Goal: Use online tool/utility: Use online tool/utility

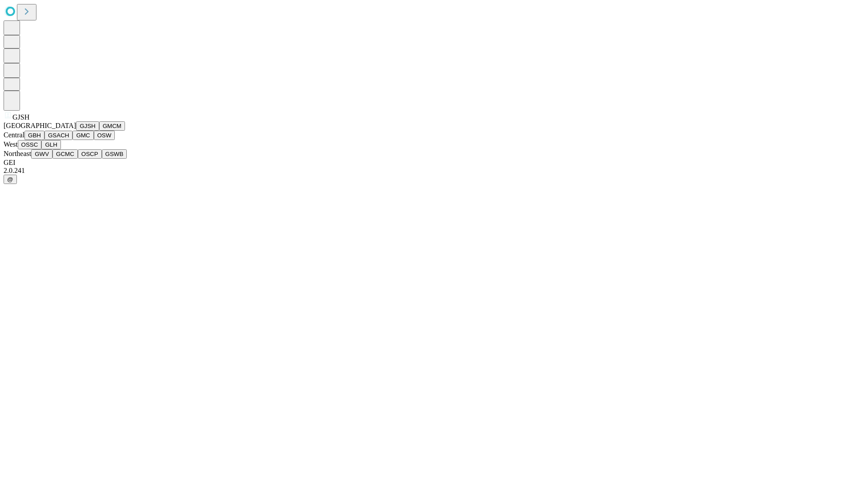
click at [76, 131] on button "GJSH" at bounding box center [87, 125] width 23 height 9
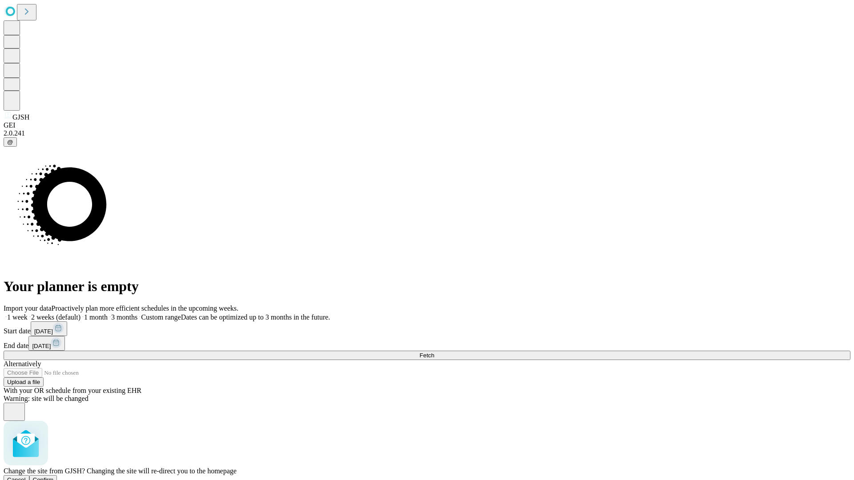
click at [54, 477] on span "Confirm" at bounding box center [43, 480] width 21 height 7
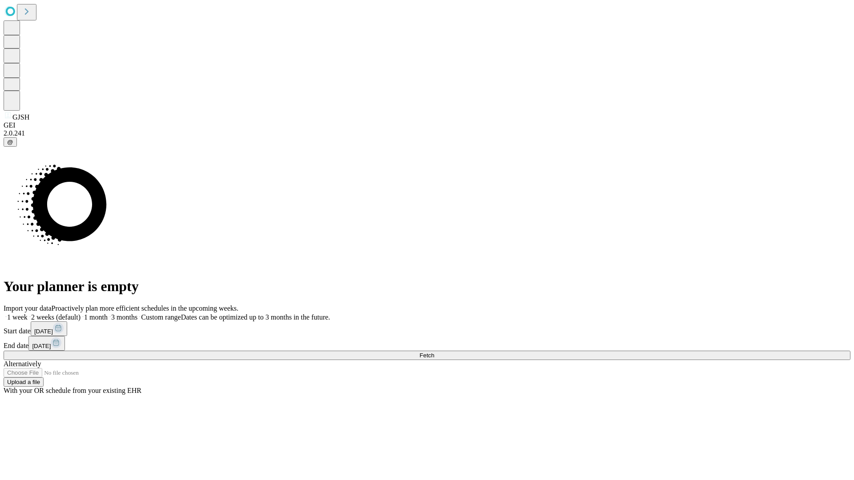
click at [80, 313] on label "2 weeks (default)" at bounding box center [54, 317] width 53 height 8
click at [434, 352] on span "Fetch" at bounding box center [426, 355] width 15 height 7
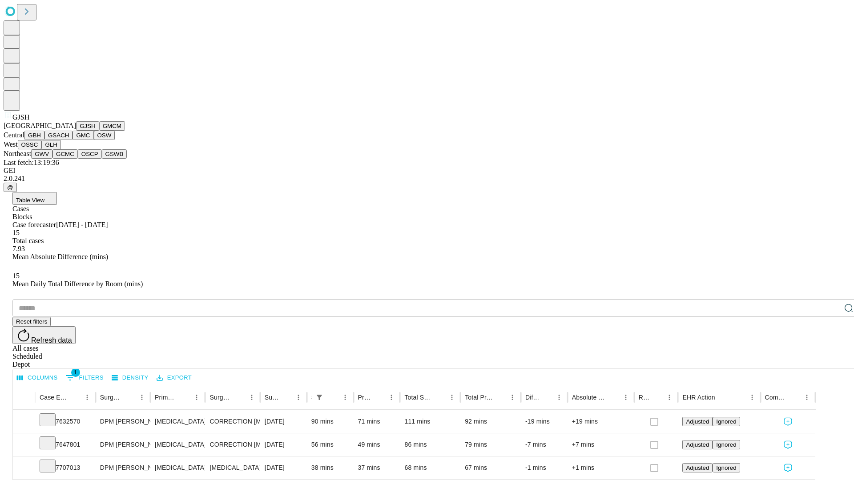
click at [99, 131] on button "GMCM" at bounding box center [112, 125] width 26 height 9
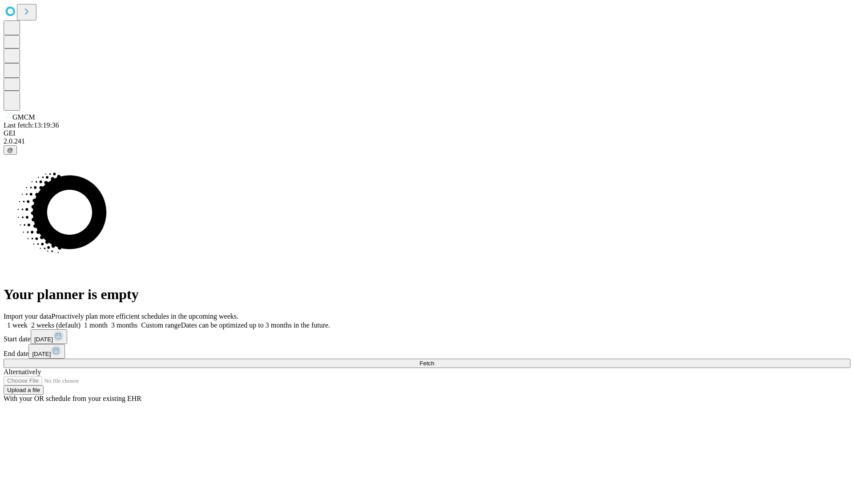
click at [80, 321] on label "2 weeks (default)" at bounding box center [54, 325] width 53 height 8
click at [434, 360] on span "Fetch" at bounding box center [426, 363] width 15 height 7
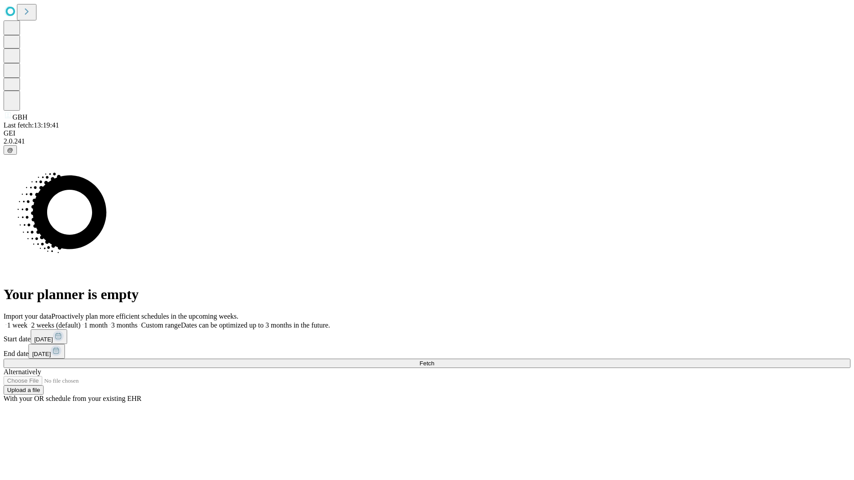
click at [80, 321] on label "2 weeks (default)" at bounding box center [54, 325] width 53 height 8
click at [434, 360] on span "Fetch" at bounding box center [426, 363] width 15 height 7
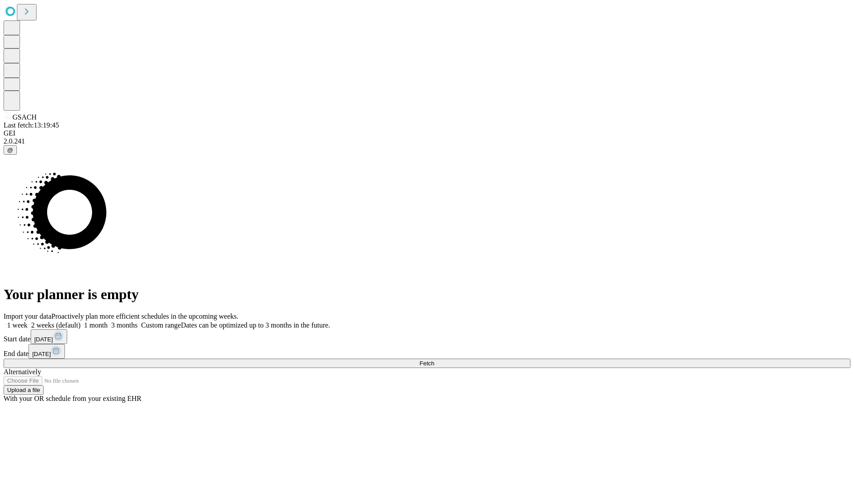
click at [80, 321] on label "2 weeks (default)" at bounding box center [54, 325] width 53 height 8
click at [434, 360] on span "Fetch" at bounding box center [426, 363] width 15 height 7
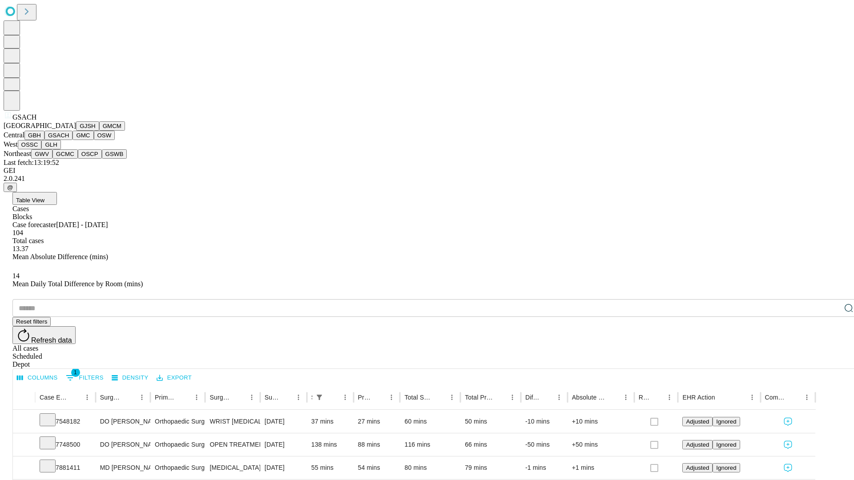
click at [72, 140] on button "GMC" at bounding box center [82, 135] width 21 height 9
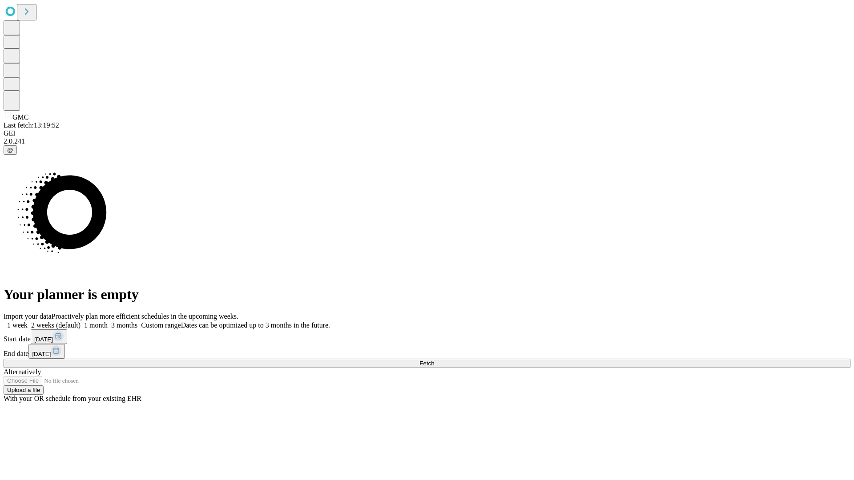
click at [434, 360] on span "Fetch" at bounding box center [426, 363] width 15 height 7
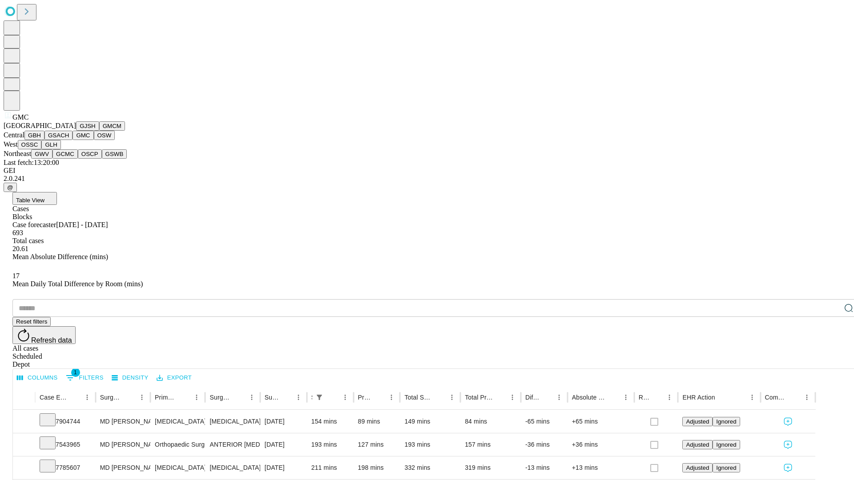
click at [94, 140] on button "OSW" at bounding box center [104, 135] width 21 height 9
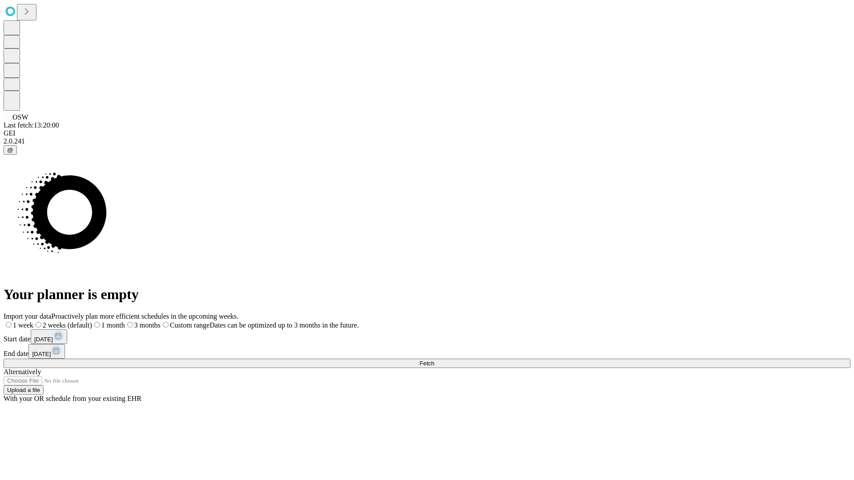
click at [92, 321] on label "2 weeks (default)" at bounding box center [62, 325] width 59 height 8
click at [434, 360] on span "Fetch" at bounding box center [426, 363] width 15 height 7
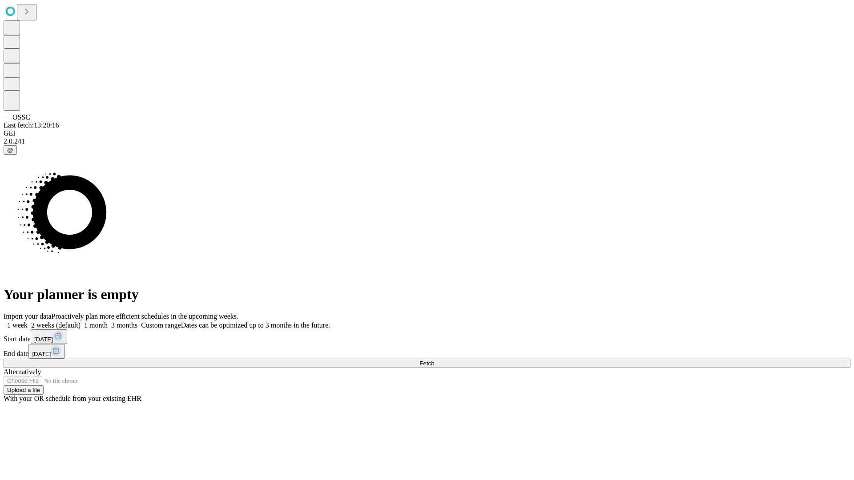
click at [80, 321] on label "2 weeks (default)" at bounding box center [54, 325] width 53 height 8
click at [434, 360] on span "Fetch" at bounding box center [426, 363] width 15 height 7
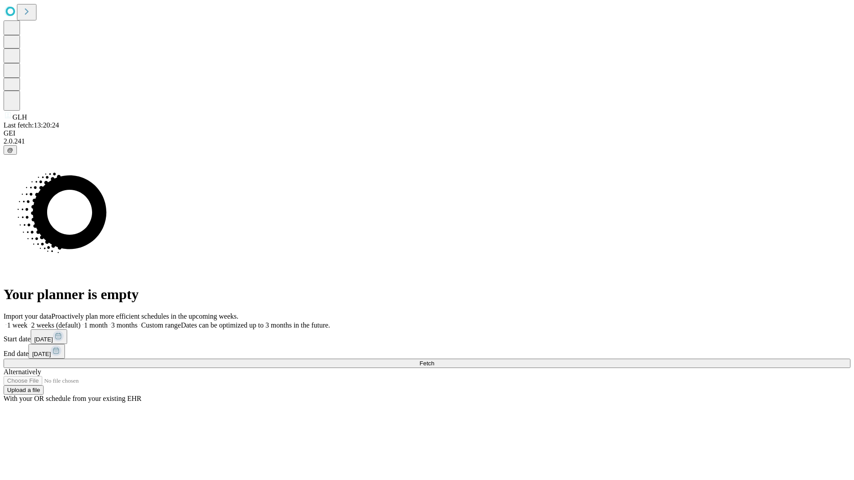
click at [80, 321] on label "2 weeks (default)" at bounding box center [54, 325] width 53 height 8
click at [434, 360] on span "Fetch" at bounding box center [426, 363] width 15 height 7
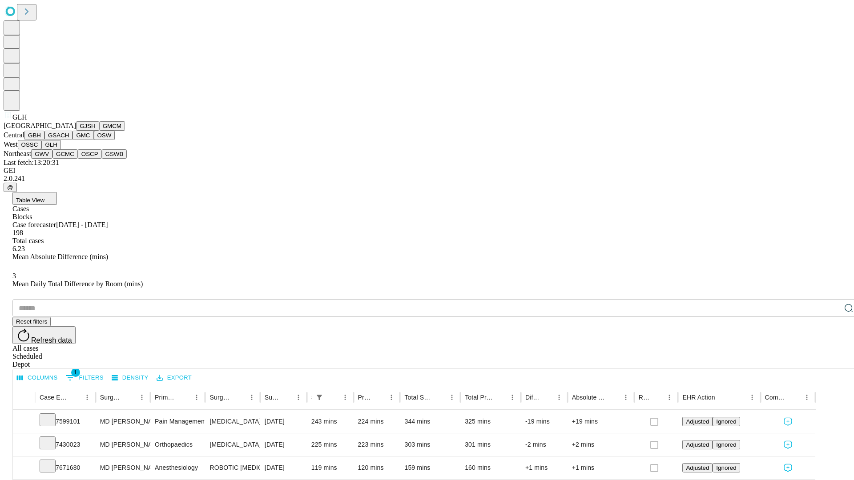
click at [52, 159] on button "GWV" at bounding box center [41, 153] width 21 height 9
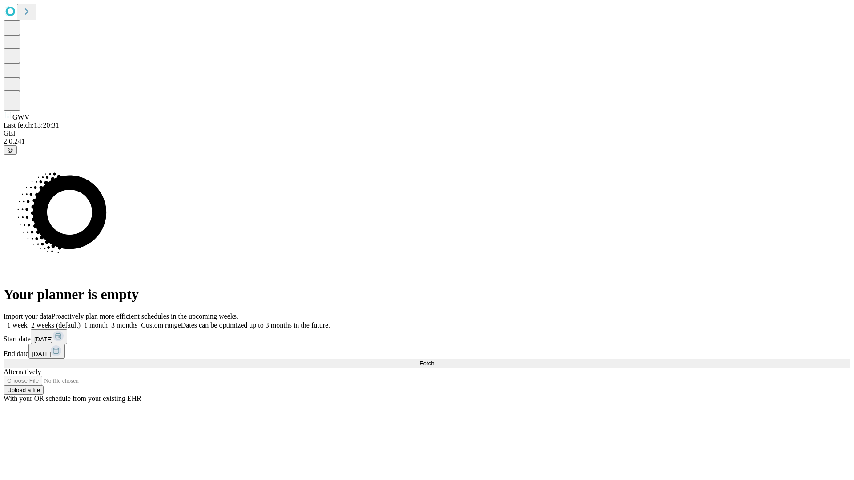
click at [80, 321] on label "2 weeks (default)" at bounding box center [54, 325] width 53 height 8
click at [434, 360] on span "Fetch" at bounding box center [426, 363] width 15 height 7
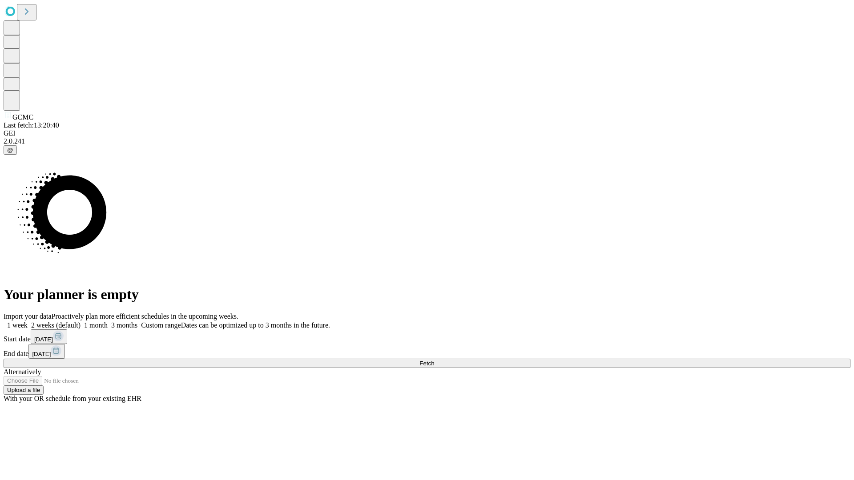
click at [434, 360] on span "Fetch" at bounding box center [426, 363] width 15 height 7
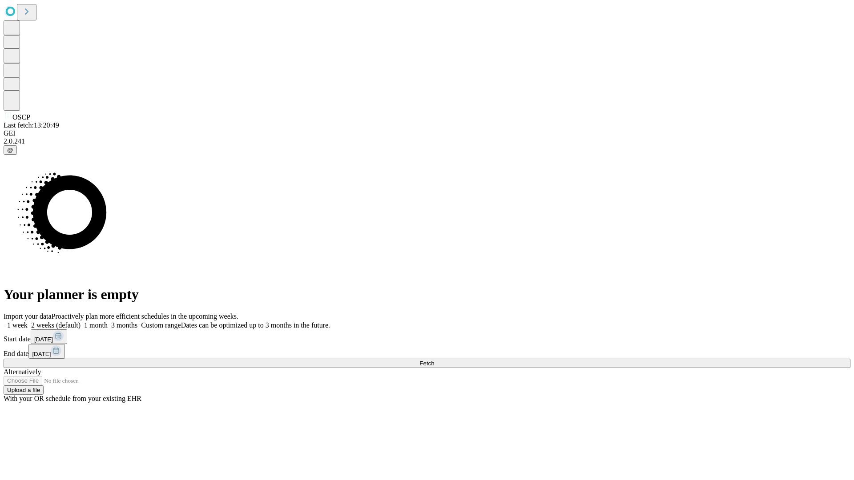
click at [80, 321] on label "2 weeks (default)" at bounding box center [54, 325] width 53 height 8
click at [434, 360] on span "Fetch" at bounding box center [426, 363] width 15 height 7
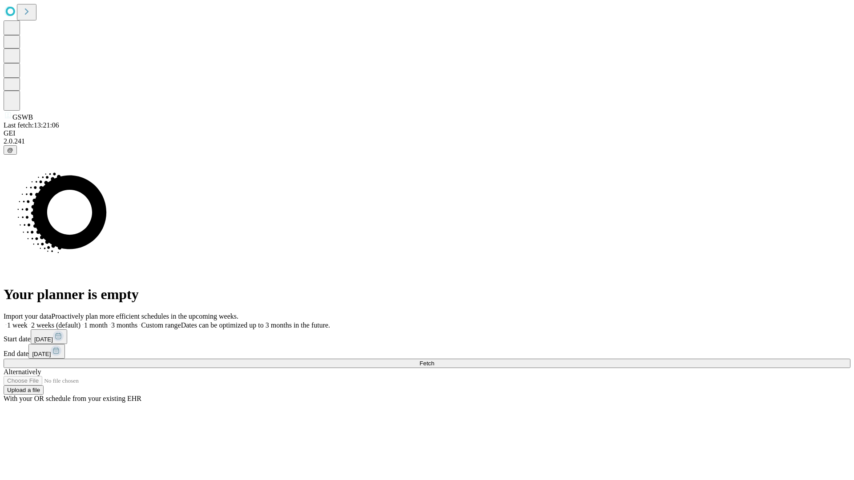
click at [80, 321] on label "2 weeks (default)" at bounding box center [54, 325] width 53 height 8
click at [434, 360] on span "Fetch" at bounding box center [426, 363] width 15 height 7
